Goal: Task Accomplishment & Management: Complete application form

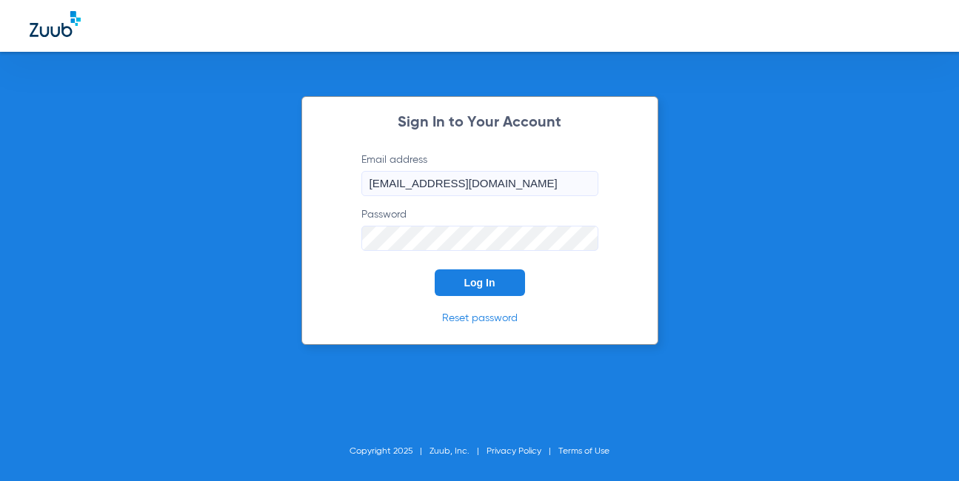
click at [477, 284] on span "Log In" at bounding box center [479, 283] width 31 height 12
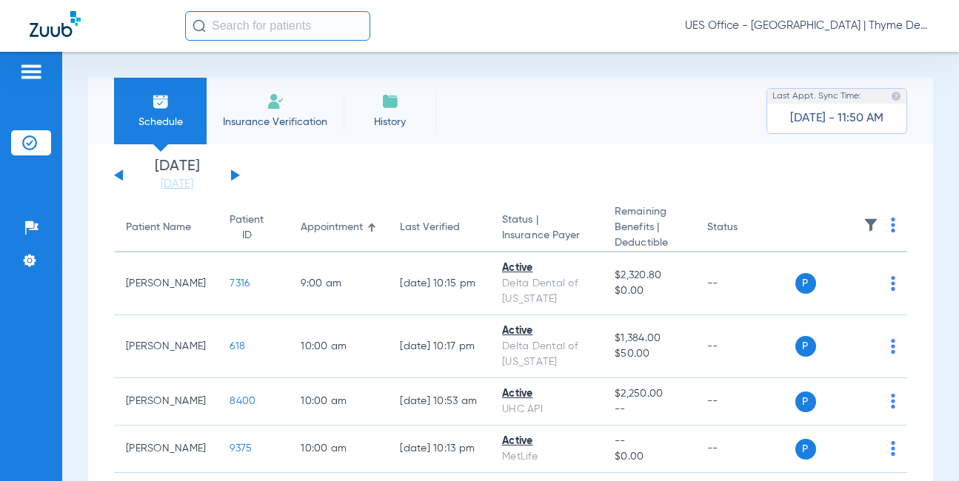
click at [277, 92] on li "Insurance Verification" at bounding box center [275, 111] width 137 height 67
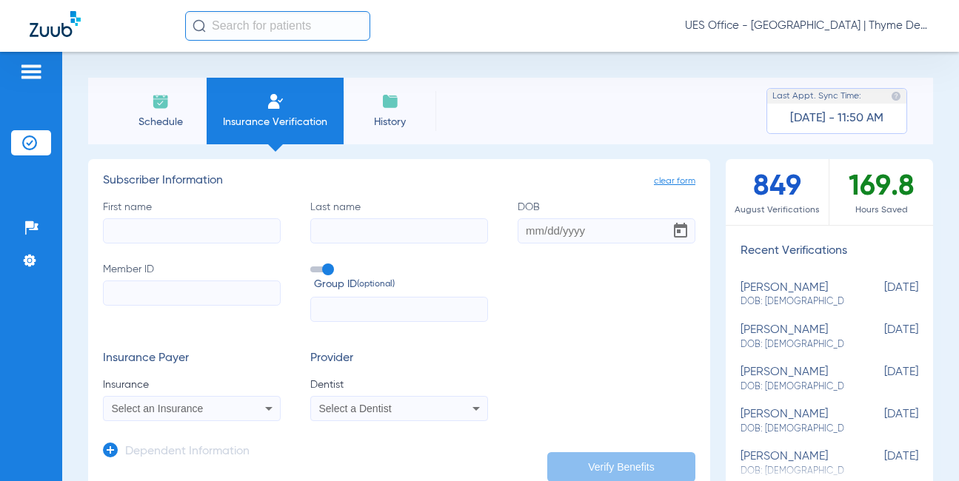
click at [224, 233] on input "First name" at bounding box center [192, 230] width 178 height 25
paste input "[PERSON_NAME]"
type input "[PERSON_NAME]"
click at [347, 231] on input "Last name Required" at bounding box center [399, 230] width 178 height 25
paste input "[PERSON_NAME]"
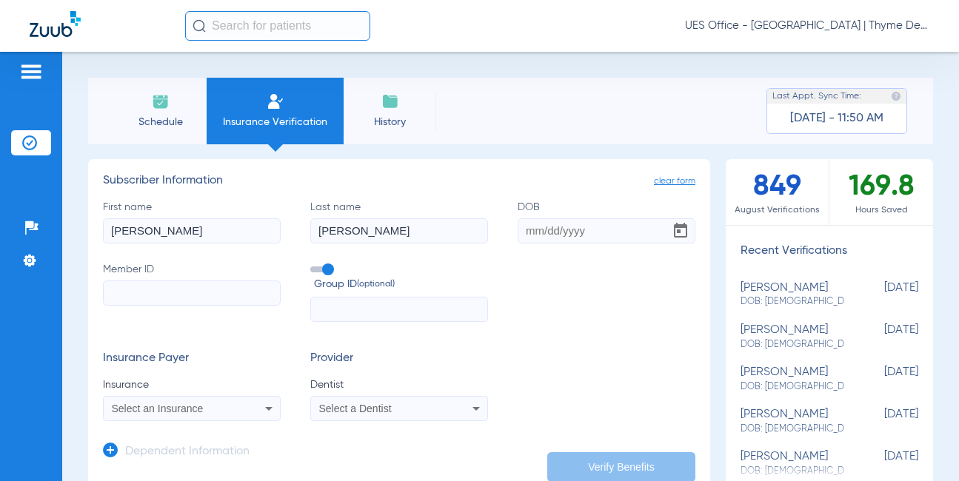
type input "[PERSON_NAME]"
click at [541, 233] on input "DOB" at bounding box center [607, 230] width 178 height 25
type input "[DATE]"
click at [221, 294] on input "Member ID" at bounding box center [192, 293] width 178 height 25
click at [179, 294] on input "Member ID Required" at bounding box center [192, 293] width 178 height 25
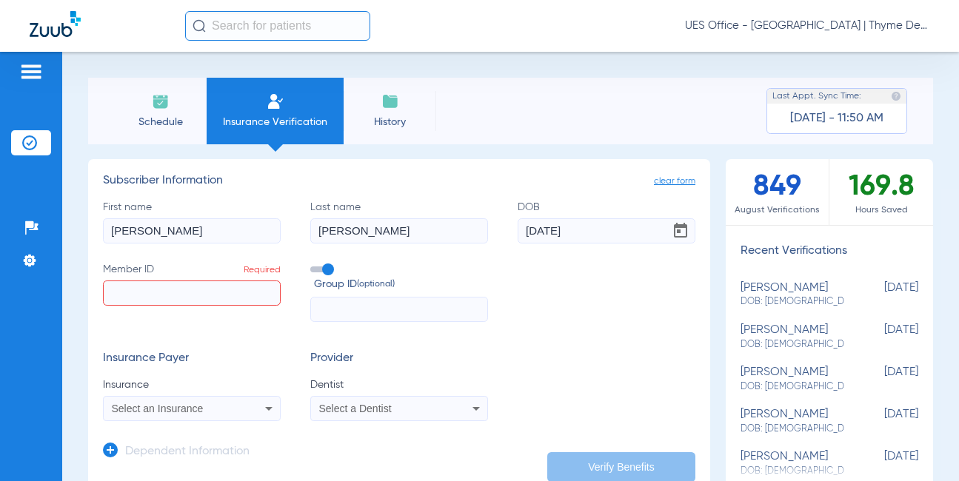
paste input "3862516419"
type input "3862516419"
click at [187, 403] on div "Select an Insurance" at bounding box center [192, 409] width 176 height 18
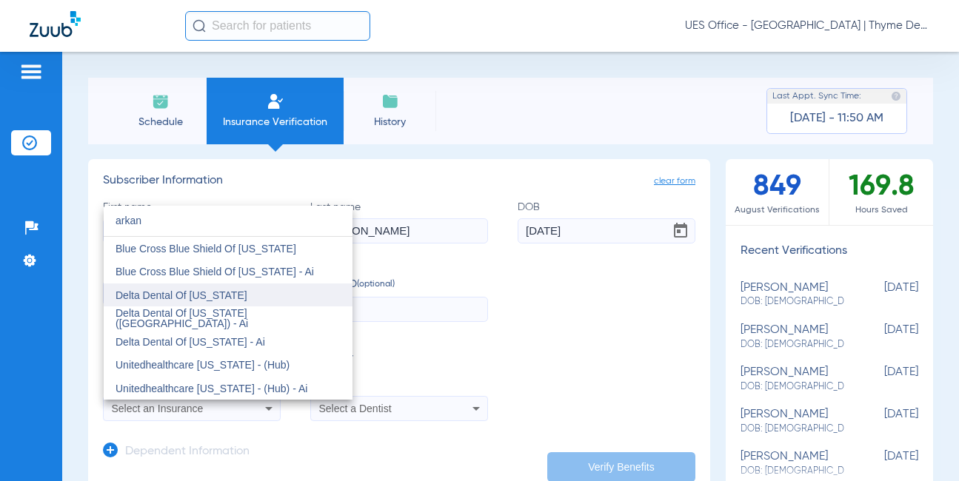
type input "arkan"
click at [190, 295] on span "Delta Dental Of [US_STATE]" at bounding box center [182, 296] width 132 height 12
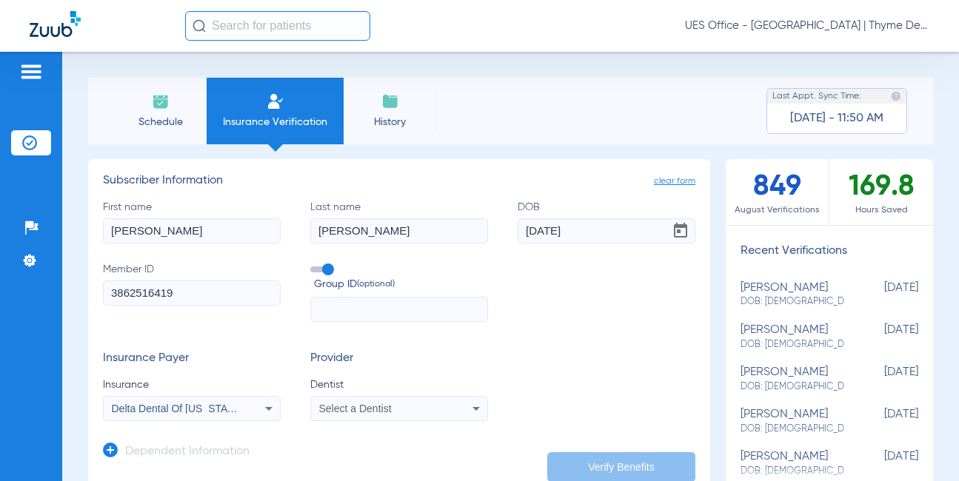
click at [396, 401] on div "Select a Dentist" at bounding box center [399, 409] width 176 height 18
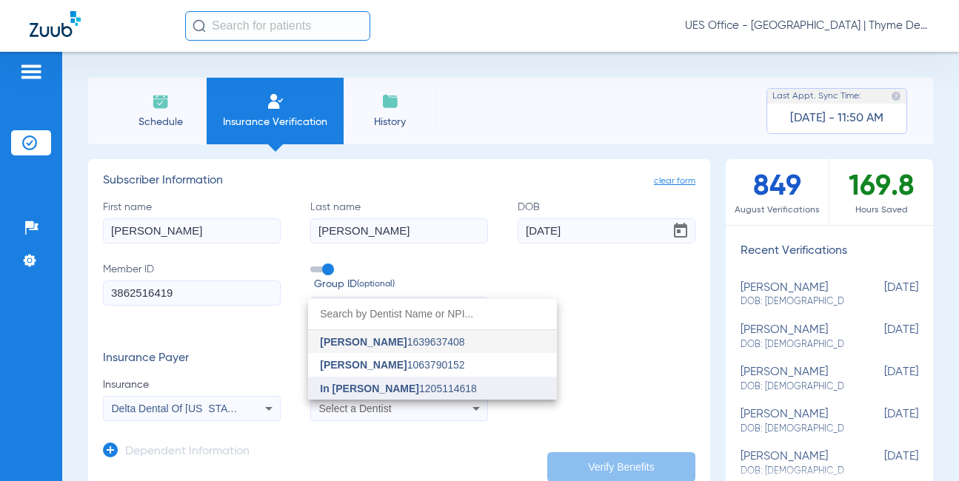
click at [389, 384] on span "In [PERSON_NAME] 1205114618" at bounding box center [398, 389] width 157 height 10
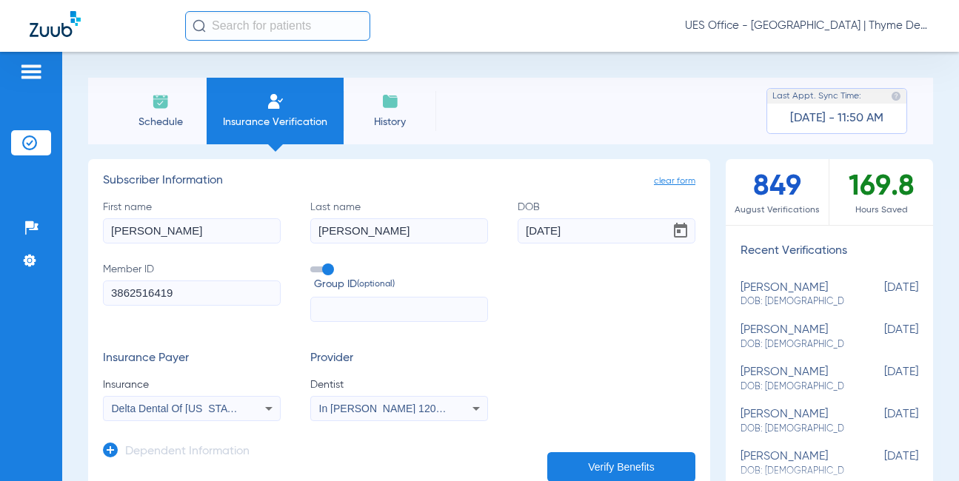
click at [107, 453] on icon at bounding box center [110, 450] width 15 height 15
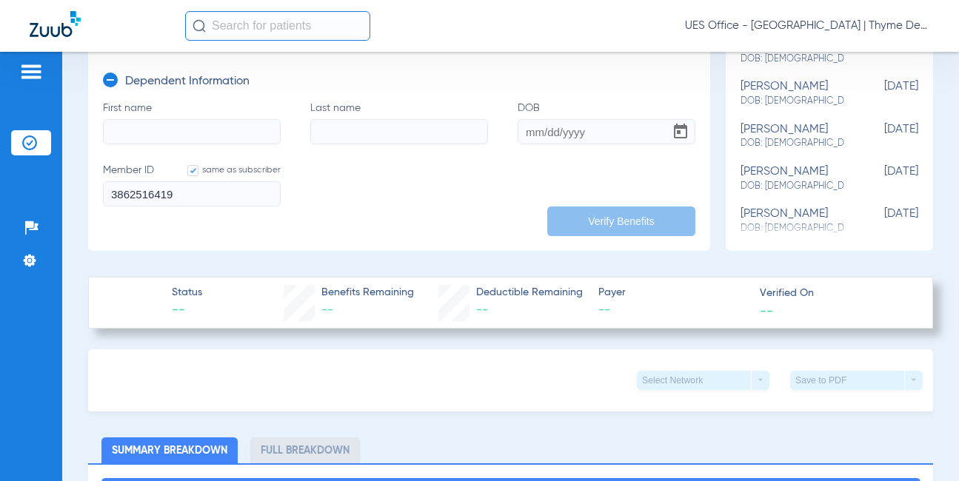
scroll to position [296, 0]
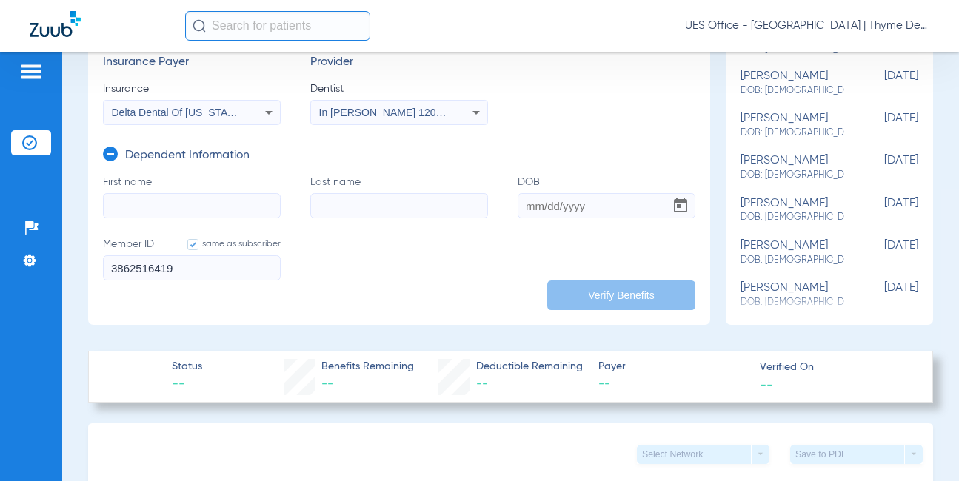
click at [556, 206] on input "DOB" at bounding box center [607, 205] width 178 height 25
type input "[DATE]"
click at [390, 210] on input "Last name" at bounding box center [399, 205] width 178 height 25
paste input "Zhydieliahina"
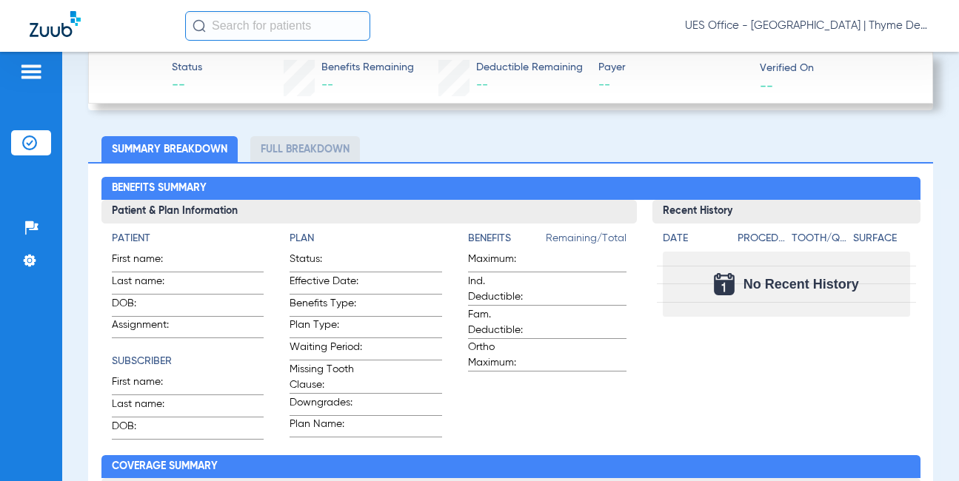
type input "Zhydieliahina"
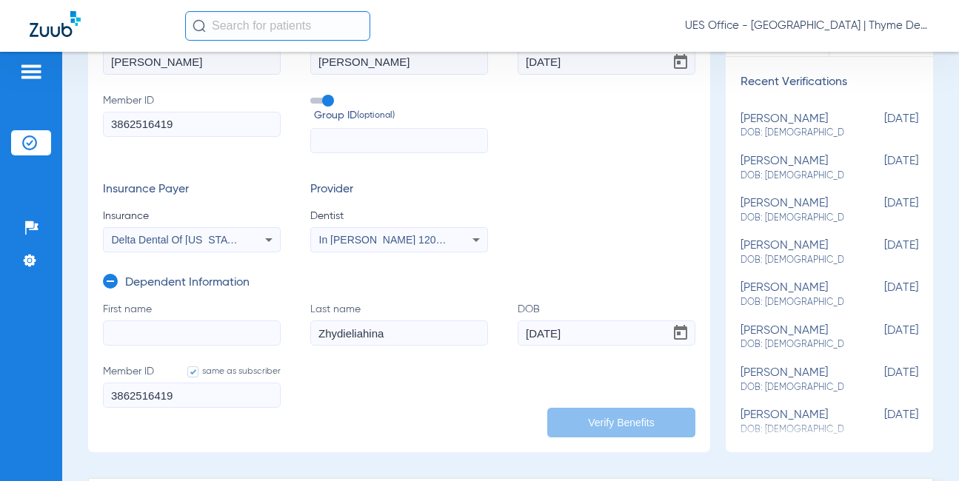
scroll to position [222, 0]
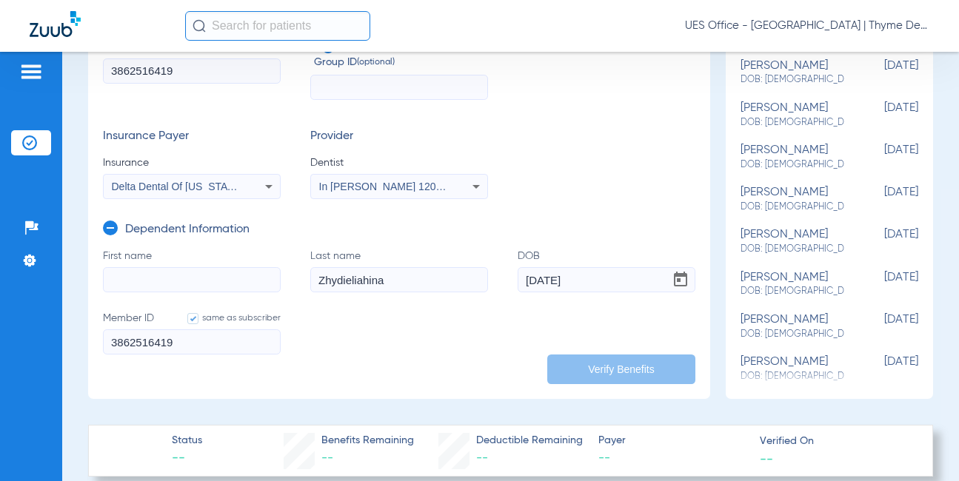
click at [227, 276] on input "First name" at bounding box center [192, 279] width 178 height 25
paste input "[PERSON_NAME]"
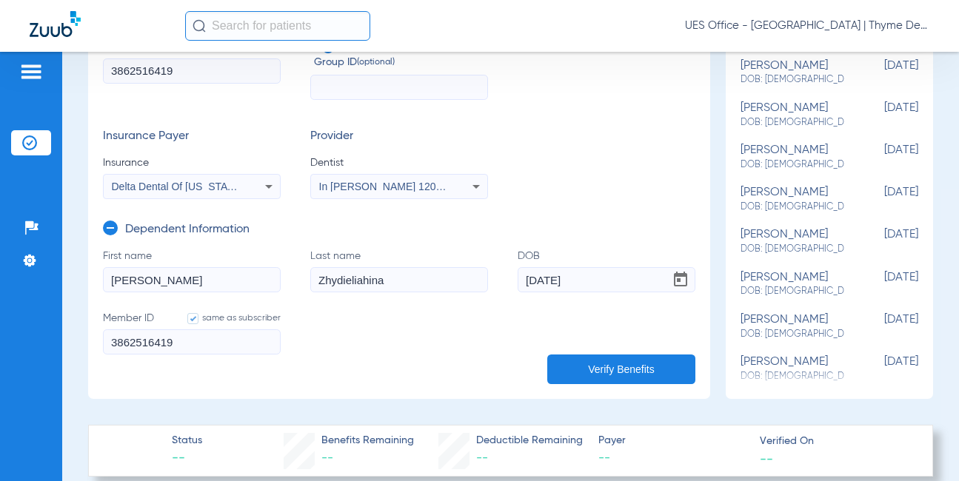
type input "[PERSON_NAME]"
click at [575, 367] on button "Verify Benefits" at bounding box center [621, 370] width 148 height 30
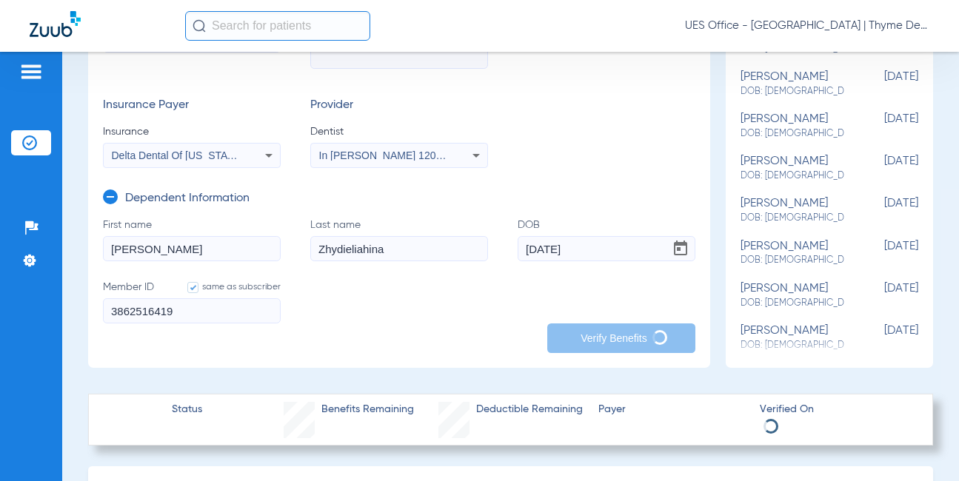
scroll to position [370, 0]
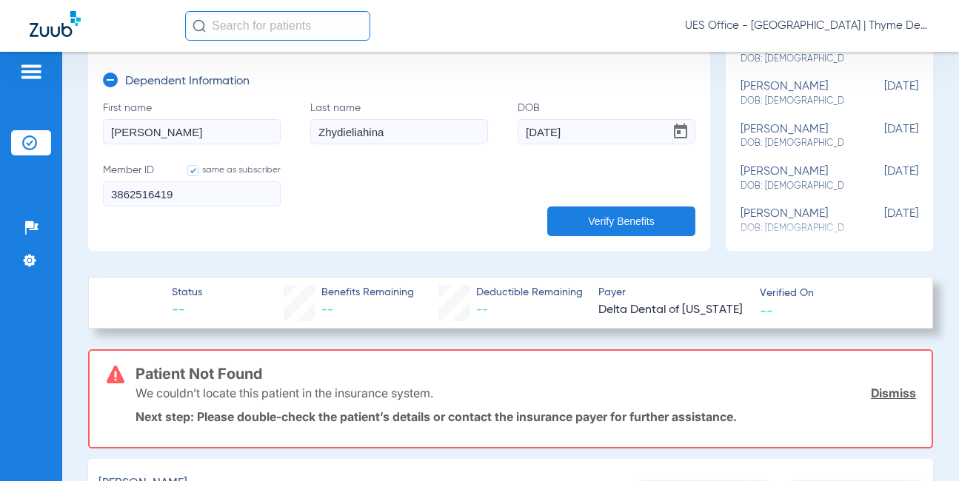
click at [464, 205] on form "First name [PERSON_NAME] Last name [PERSON_NAME] [DEMOGRAPHIC_DATA] Member ID s…" at bounding box center [399, 163] width 593 height 124
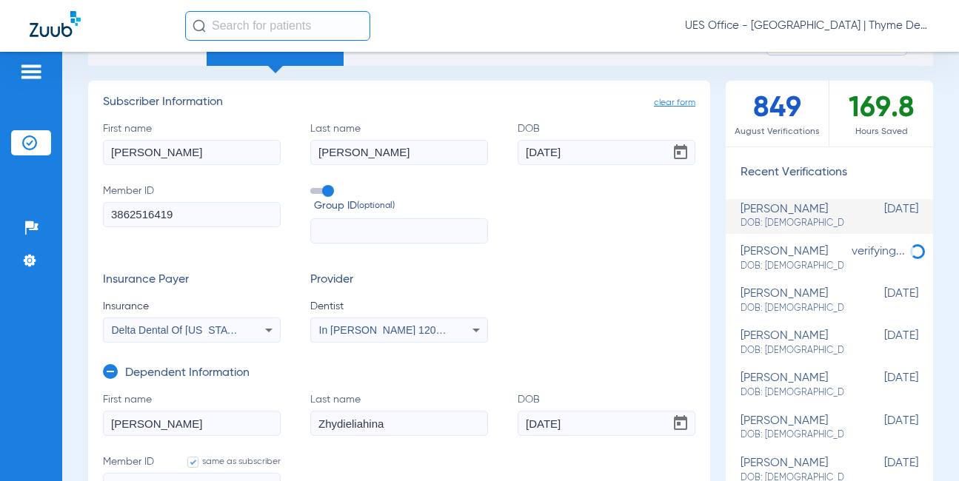
scroll to position [0, 0]
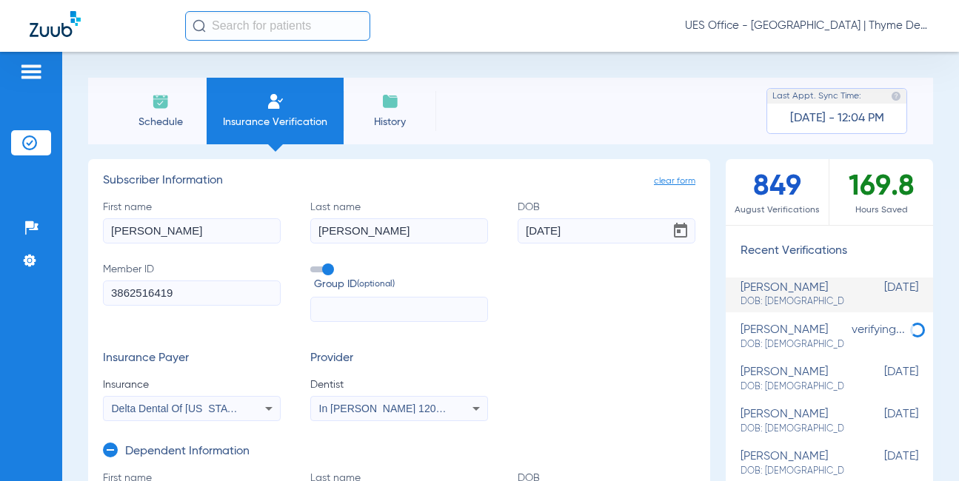
click at [237, 413] on div "Delta Dental Of [US_STATE]" at bounding box center [176, 409] width 129 height 10
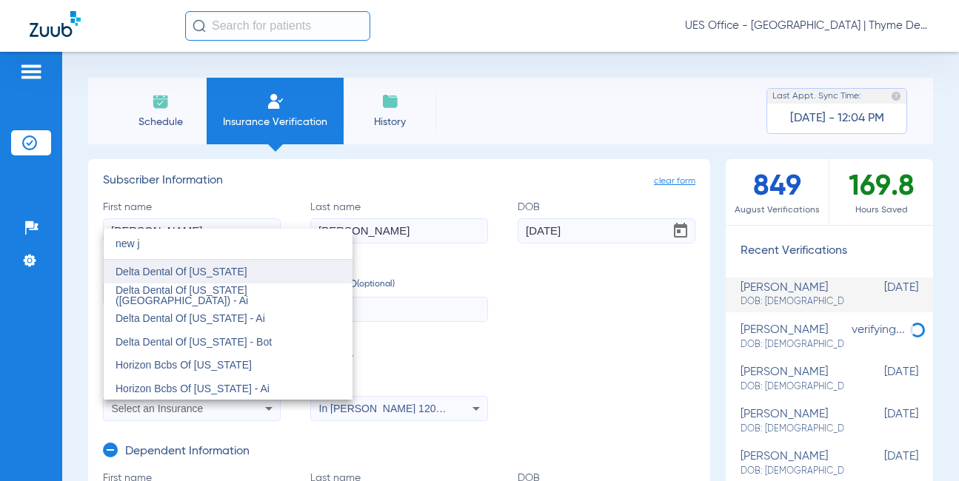
type input "new j"
click at [223, 273] on span "Delta Dental Of [US_STATE]" at bounding box center [182, 272] width 132 height 12
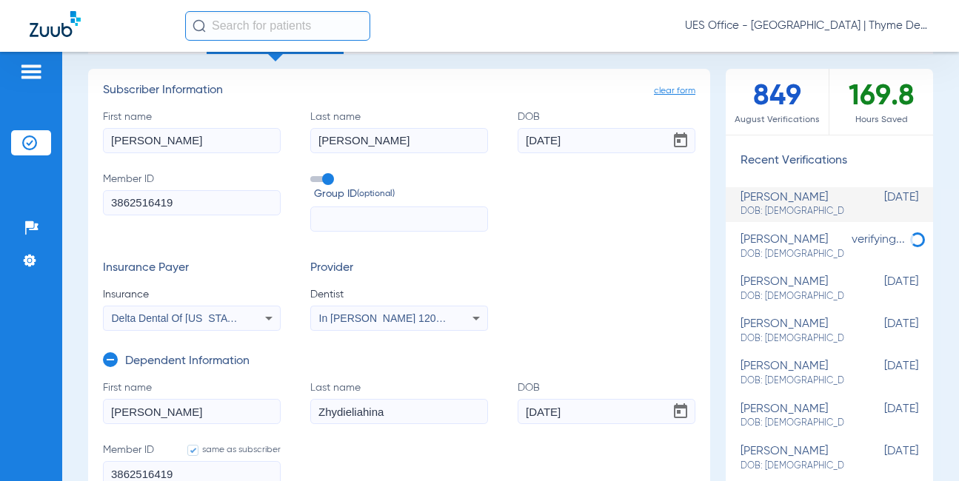
scroll to position [148, 0]
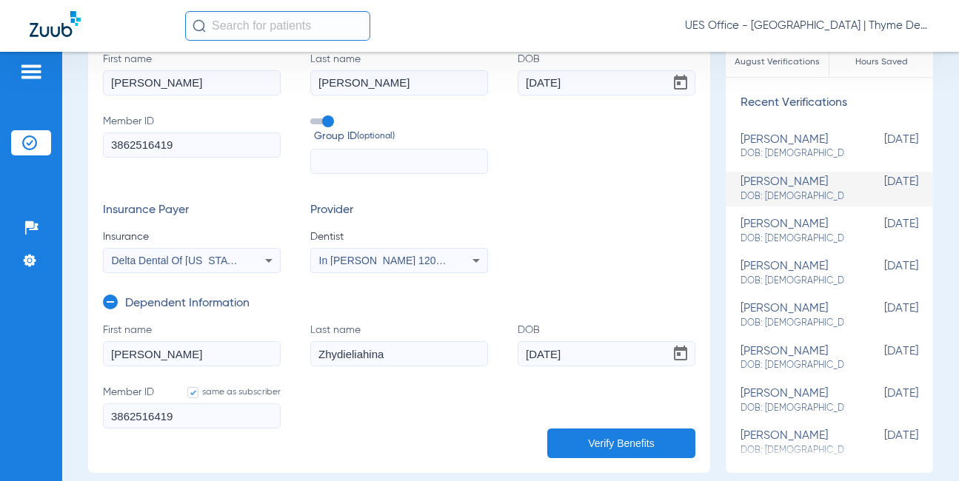
click at [597, 444] on button "Verify Benefits" at bounding box center [621, 444] width 148 height 30
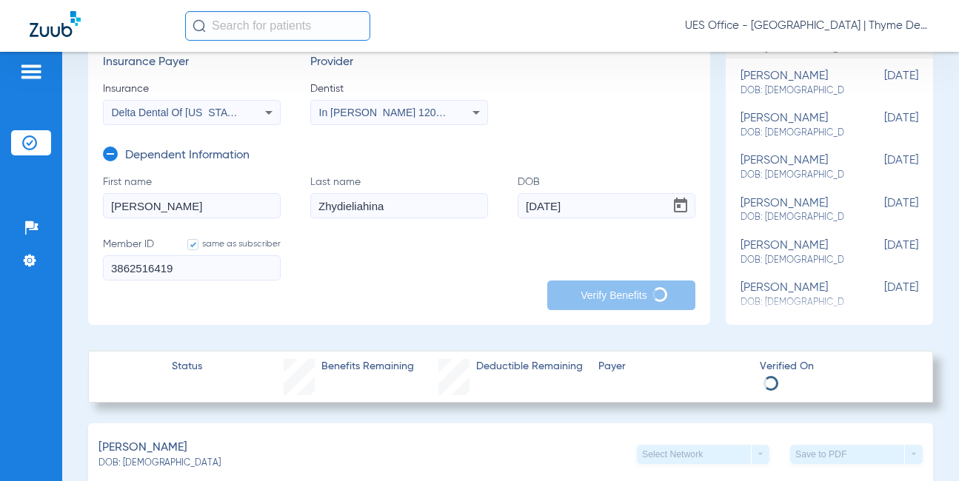
scroll to position [370, 0]
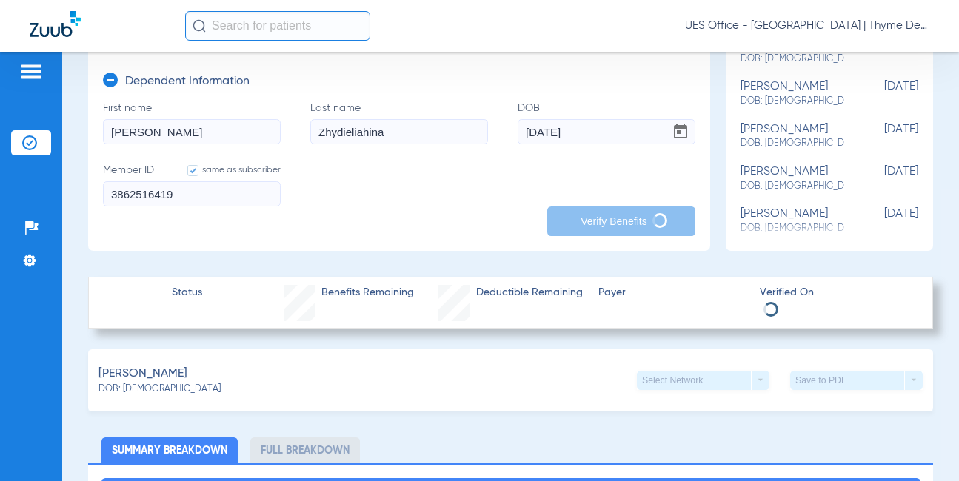
click at [441, 234] on app-manual-verification-form "clear form Subscriber Information First name [PERSON_NAME] Last name [PERSON_NA…" at bounding box center [399, 20] width 622 height 462
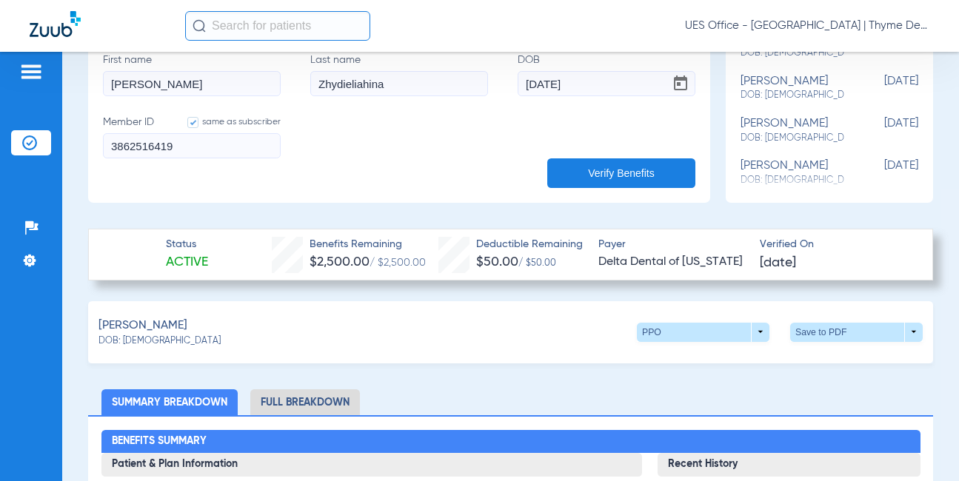
scroll to position [444, 0]
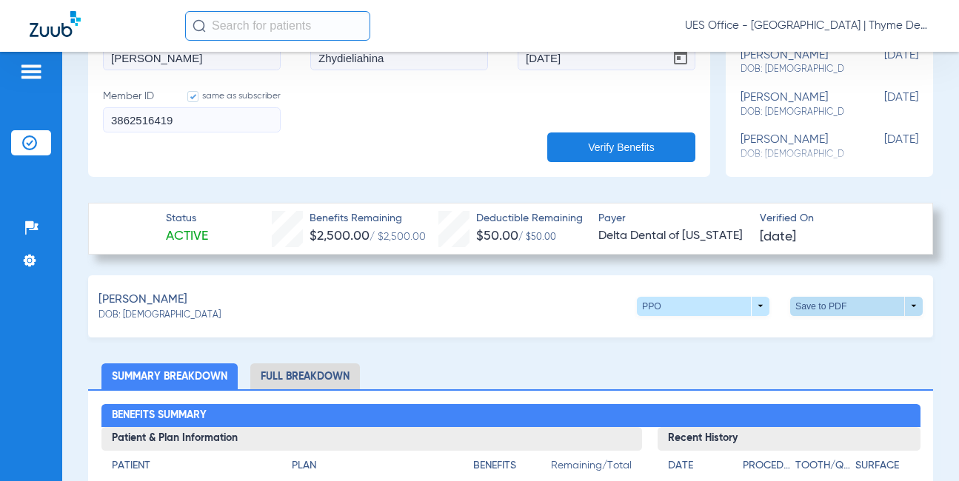
click at [901, 307] on span at bounding box center [856, 306] width 133 height 19
click at [748, 334] on span "Save to PDF" at bounding box center [734, 334] width 59 height 10
click at [309, 373] on li "Full Breakdown" at bounding box center [305, 377] width 110 height 26
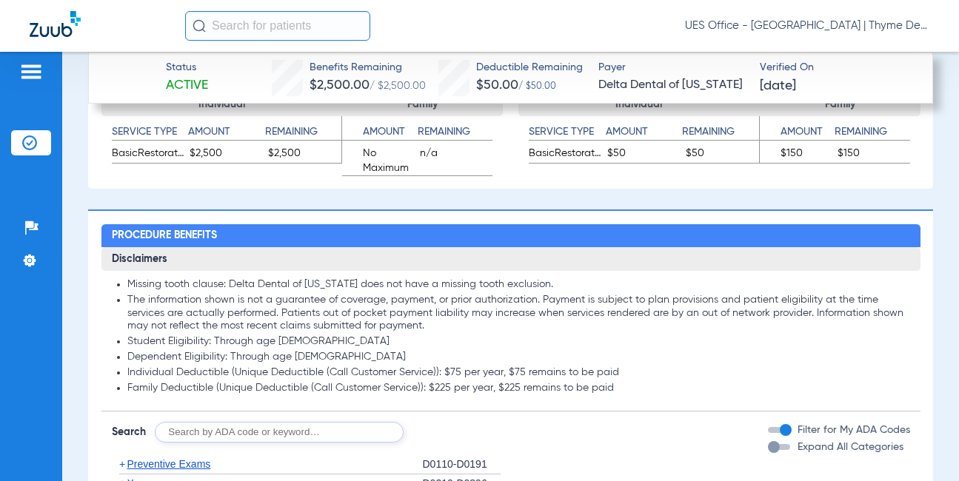
scroll to position [1555, 0]
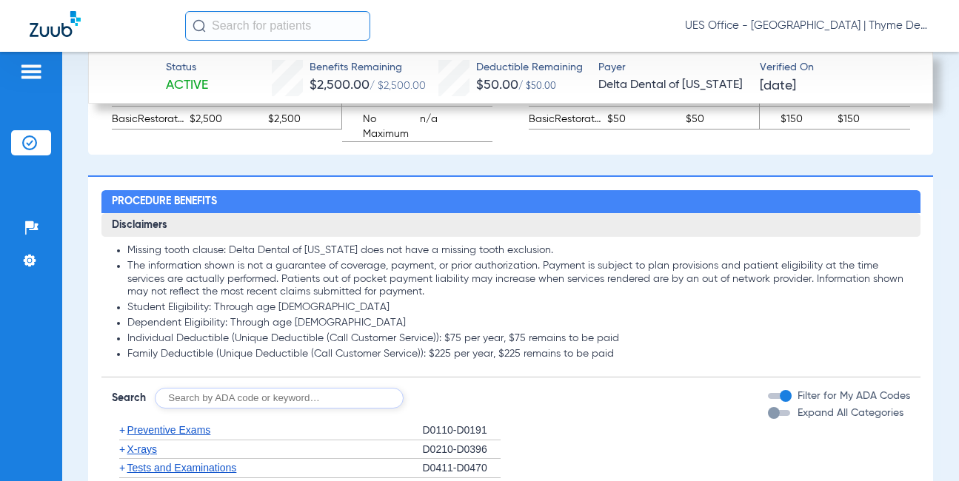
click at [191, 427] on span "Preventive Exams" at bounding box center [169, 430] width 84 height 12
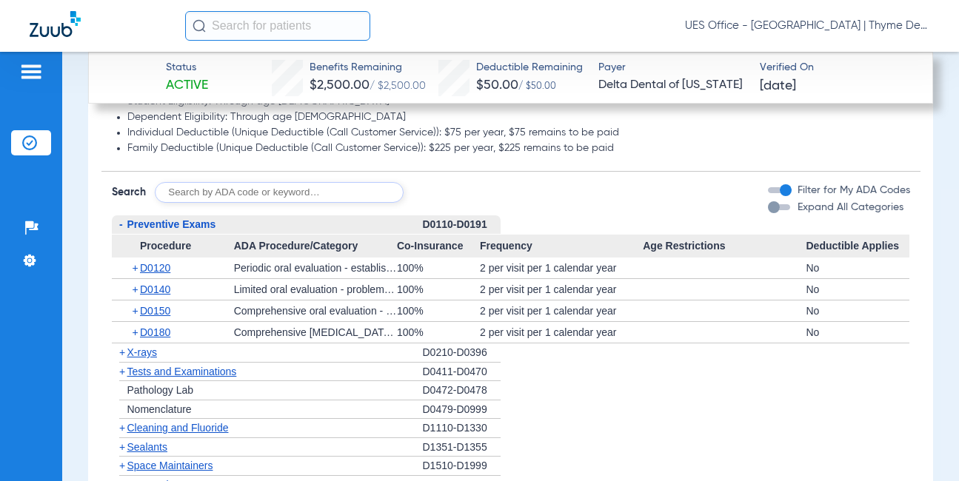
scroll to position [1852, 0]
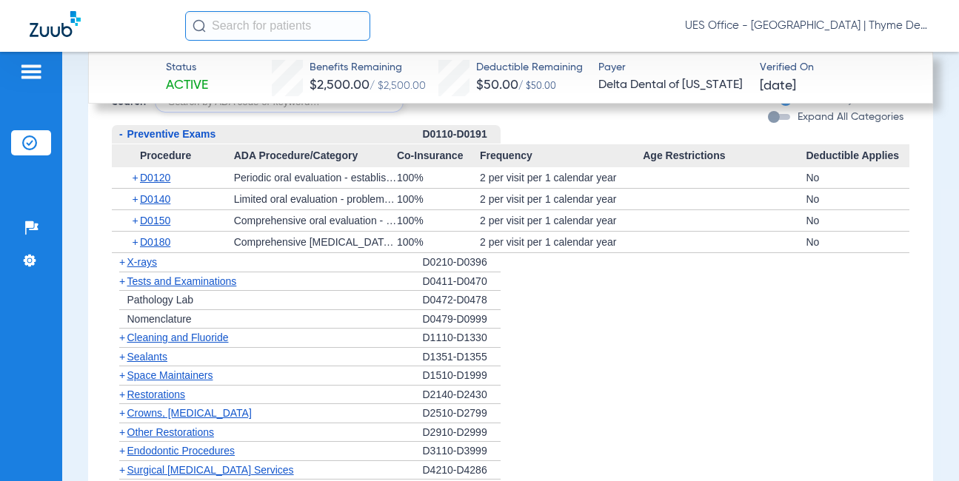
click at [150, 266] on span "X-rays" at bounding box center [142, 262] width 30 height 12
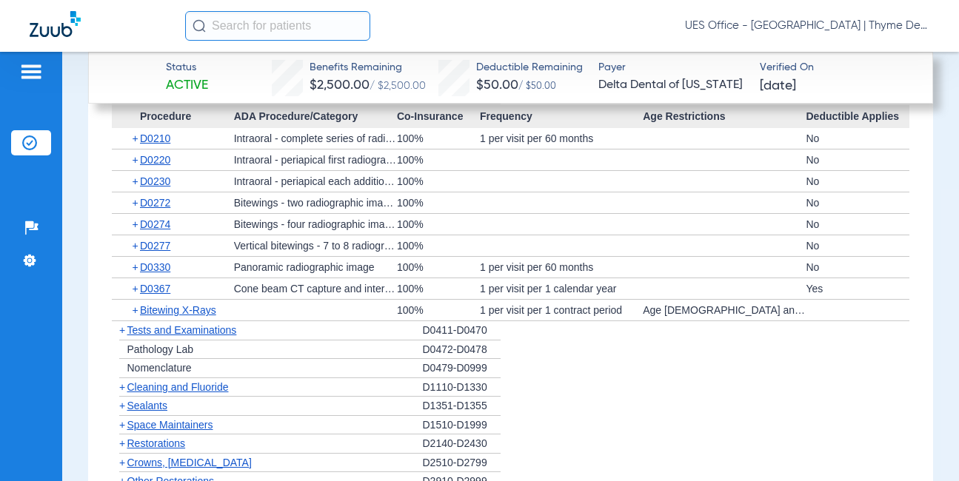
scroll to position [2074, 0]
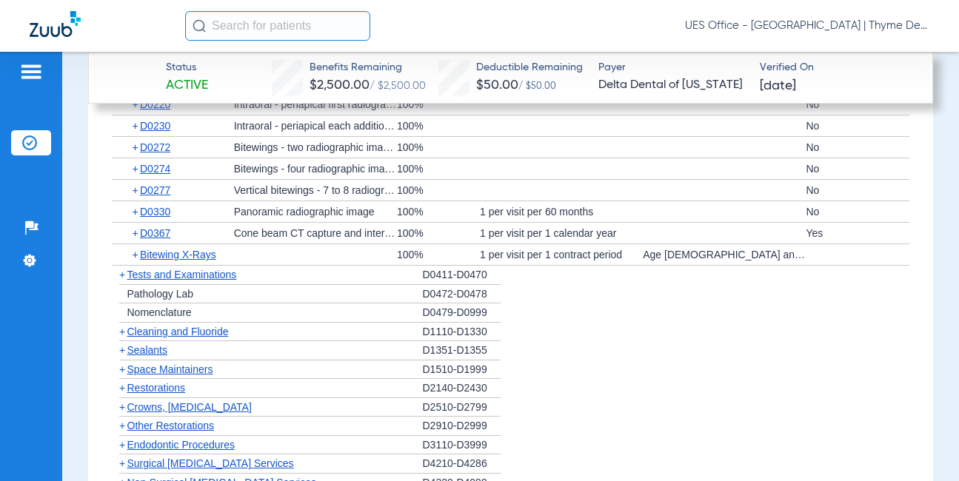
click at [201, 330] on span "Cleaning and Fluoride" at bounding box center [177, 332] width 101 height 12
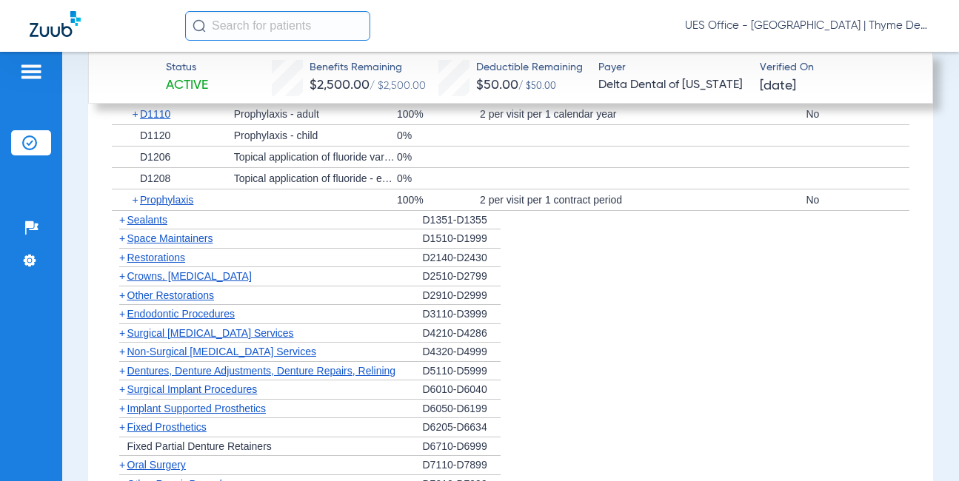
scroll to position [2370, 0]
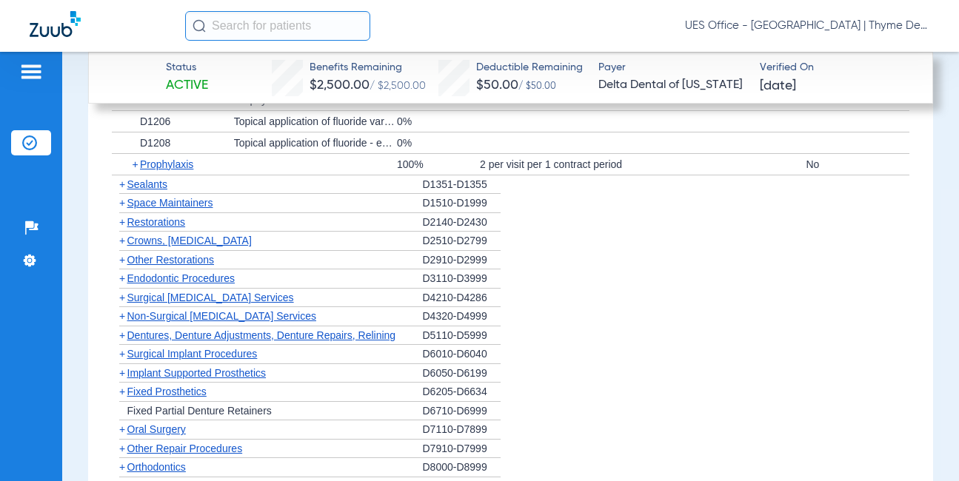
click at [216, 236] on span "Crowns, [MEDICAL_DATA]" at bounding box center [189, 241] width 124 height 12
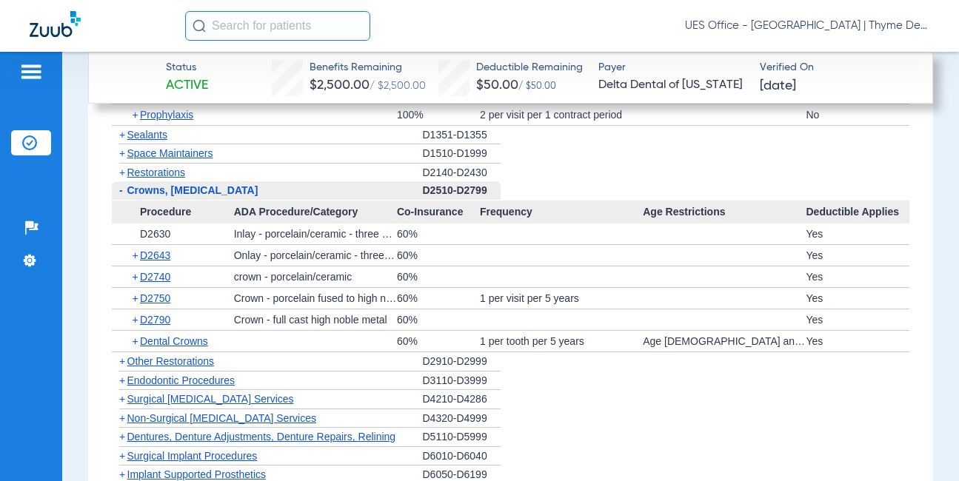
scroll to position [2444, 0]
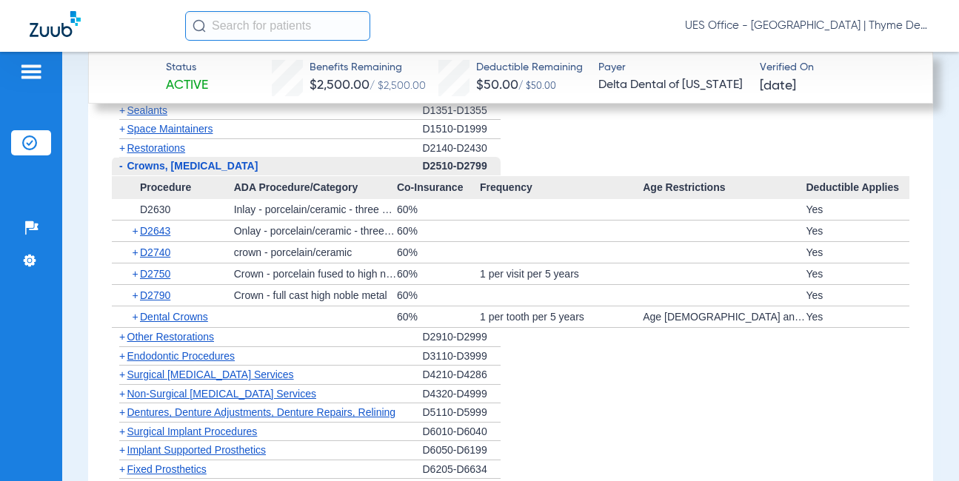
click at [257, 393] on span "Non-Surgical [MEDICAL_DATA] Services" at bounding box center [221, 394] width 189 height 12
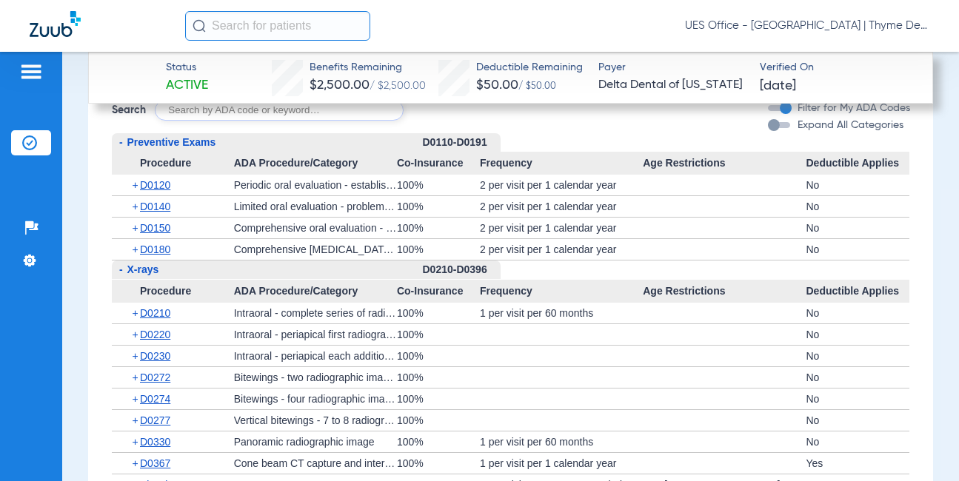
scroll to position [1852, 0]
